Goal: Information Seeking & Learning: Learn about a topic

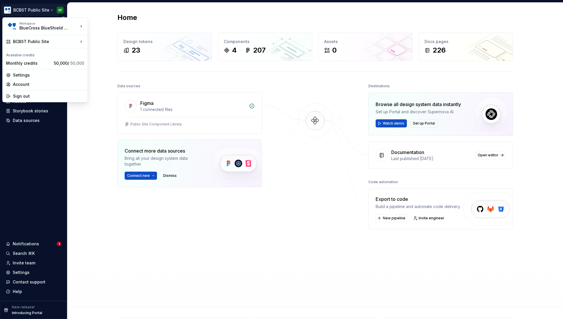
click at [50, 9] on html "BCBST Public Site KF Home Documentation Analytics Code automation Design system…" at bounding box center [281, 159] width 563 height 319
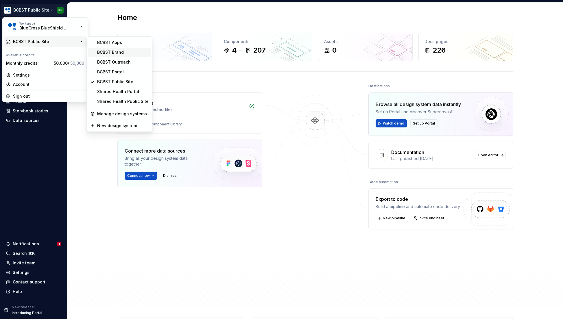
click at [122, 53] on div "BCBST Brand" at bounding box center [122, 52] width 51 height 6
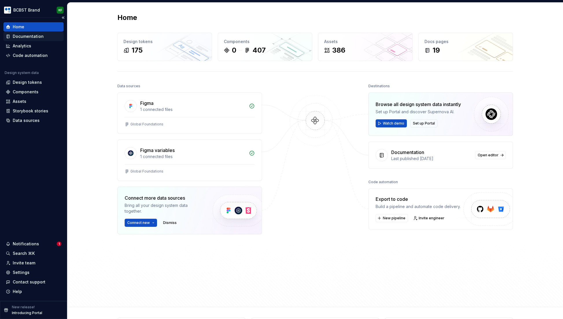
click at [30, 38] on div "Documentation" at bounding box center [28, 37] width 31 height 6
click at [34, 37] on div "Documentation" at bounding box center [28, 37] width 31 height 6
click at [29, 36] on div "Documentation" at bounding box center [28, 37] width 31 height 6
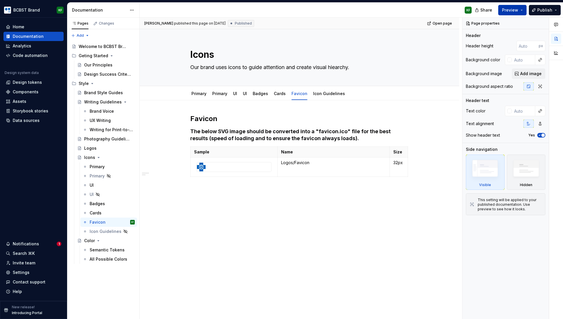
click at [514, 10] on span "Preview" at bounding box center [510, 10] width 16 height 6
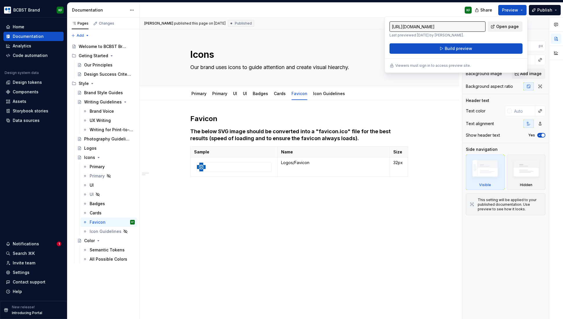
click at [506, 27] on span "Open page" at bounding box center [507, 27] width 23 height 6
type textarea "*"
